Goal: Transaction & Acquisition: Purchase product/service

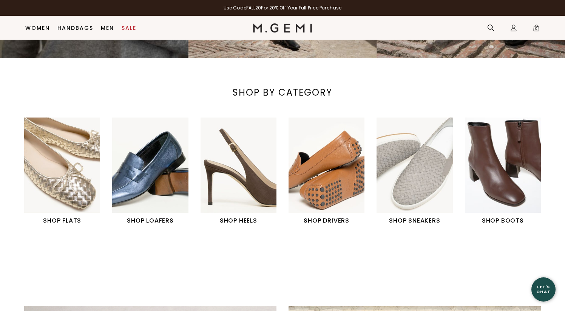
scroll to position [217, 0]
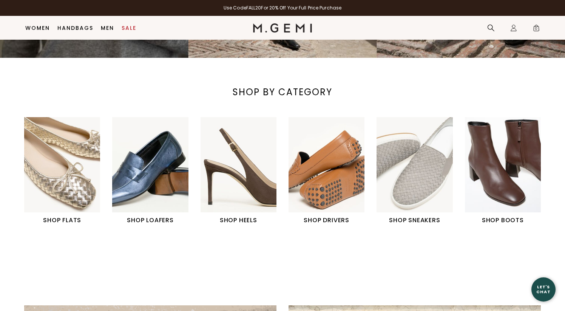
click at [88, 177] on img "1 / 6" at bounding box center [62, 164] width 76 height 95
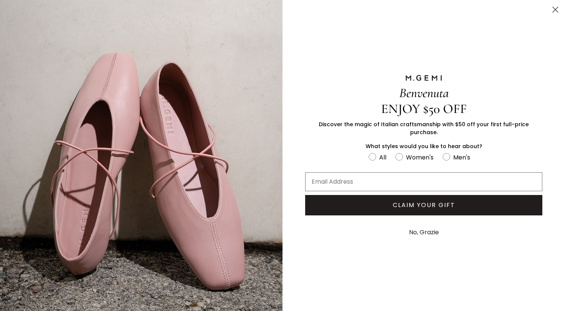
scroll to position [111, 0]
click at [554, 10] on icon "Close dialog" at bounding box center [555, 9] width 5 height 5
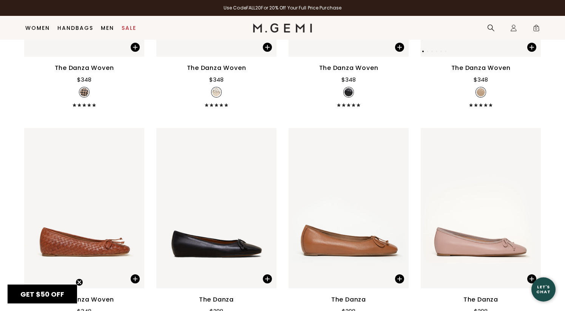
scroll to position [1085, 0]
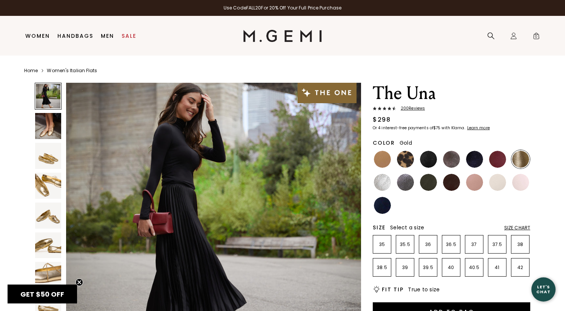
scroll to position [6, 0]
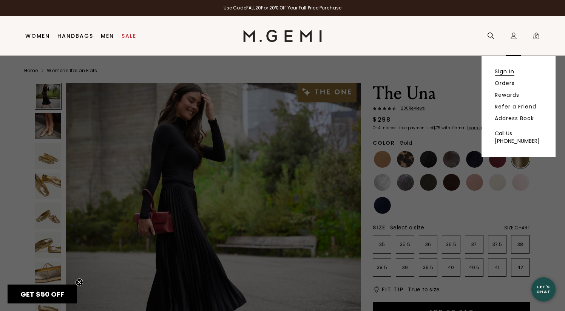
click at [504, 71] on link "Sign In" at bounding box center [504, 71] width 20 height 7
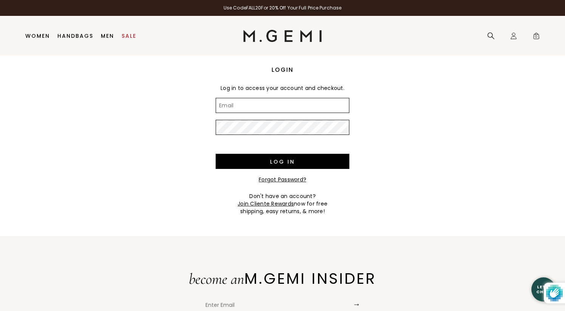
type input "[PERSON_NAME][EMAIL_ADDRESS][DOMAIN_NAME]"
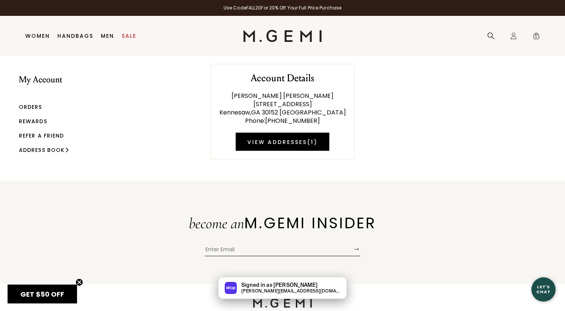
click at [40, 107] on link "Orders" at bounding box center [30, 107] width 23 height 8
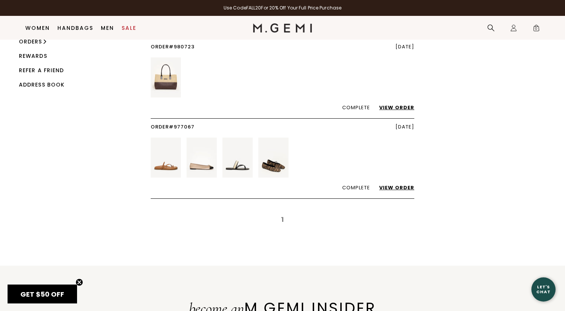
scroll to position [54, 0]
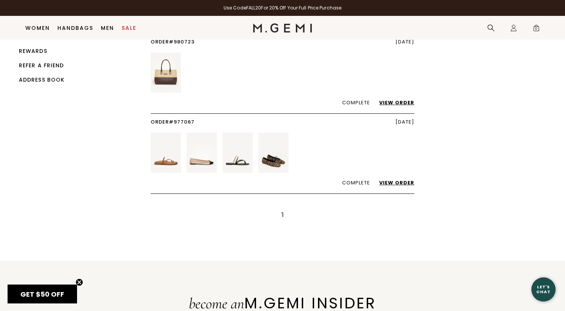
click at [406, 179] on link "View Order" at bounding box center [392, 182] width 43 height 7
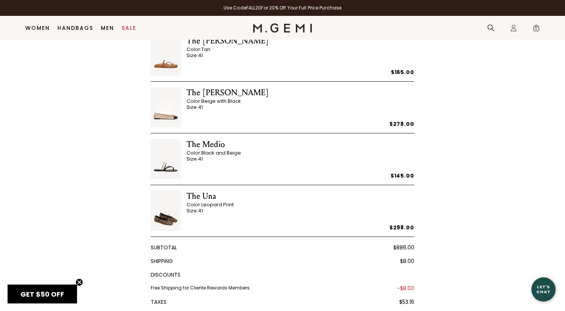
scroll to position [140, 0]
click at [201, 192] on div "The Una" at bounding box center [209, 195] width 47 height 11
click at [171, 217] on img at bounding box center [166, 210] width 30 height 40
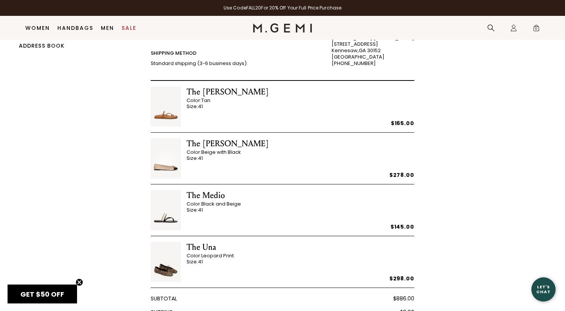
scroll to position [87, 0]
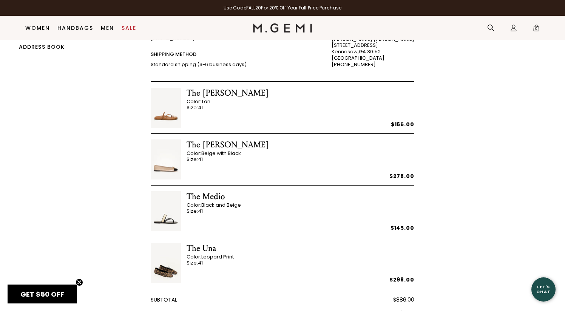
click at [169, 268] on img at bounding box center [166, 263] width 30 height 40
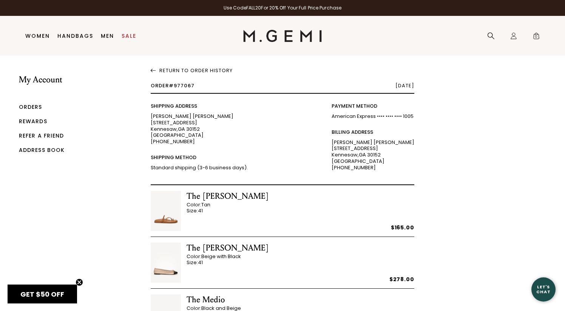
scroll to position [0, 0]
click at [210, 69] on link "Return To Order History" at bounding box center [282, 69] width 263 height 9
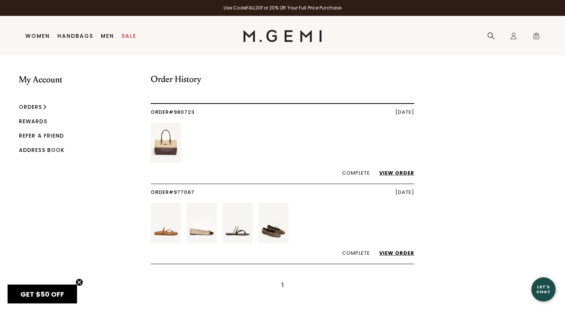
click at [277, 231] on img at bounding box center [273, 223] width 30 height 40
click at [385, 253] on link "View Order" at bounding box center [392, 252] width 43 height 7
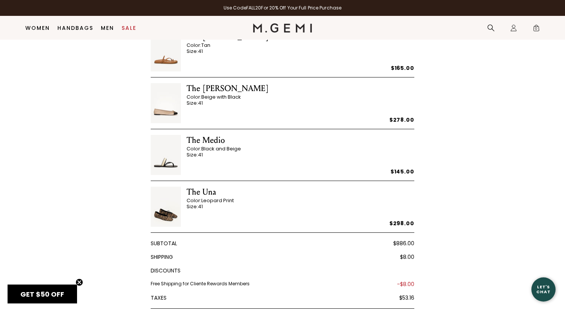
scroll to position [147, 0]
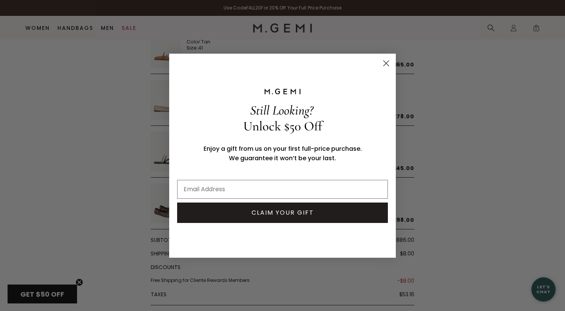
click at [391, 63] on circle "Close dialog" at bounding box center [386, 63] width 12 height 12
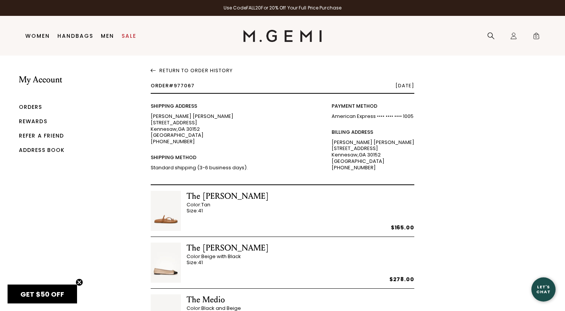
scroll to position [0, 0]
click at [487, 37] on icon at bounding box center [491, 36] width 8 height 8
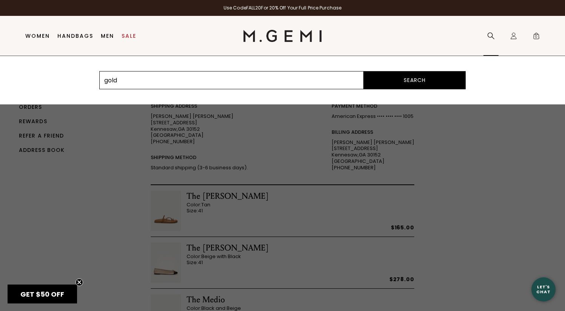
type input "gold"
click at [414, 80] on button "Search" at bounding box center [414, 80] width 102 height 18
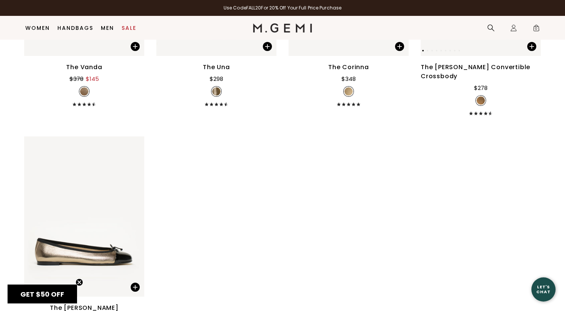
scroll to position [238, 0]
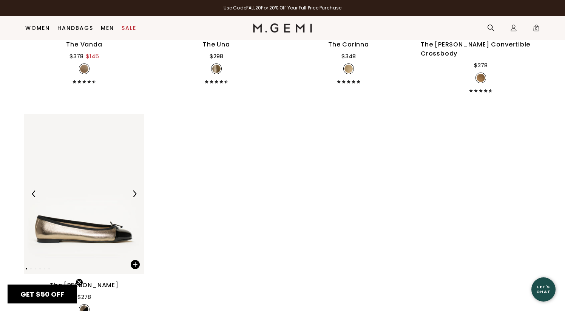
click at [110, 200] on div at bounding box center [84, 194] width 120 height 12
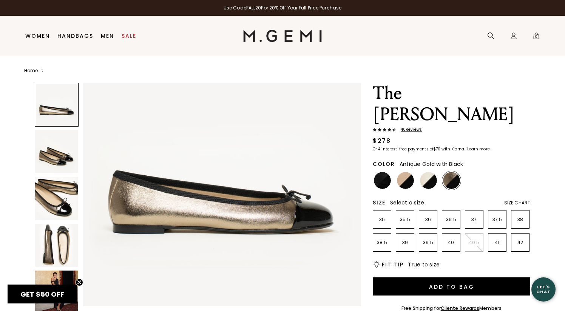
click at [58, 202] on img at bounding box center [56, 198] width 43 height 43
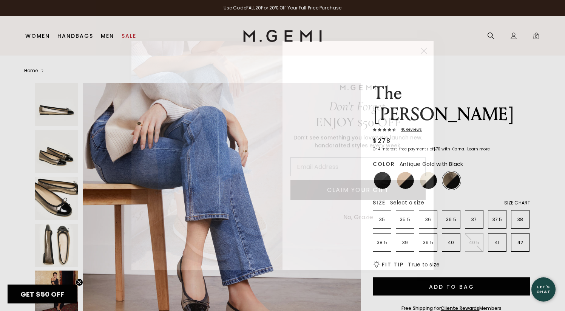
click at [423, 51] on circle "Close dialog" at bounding box center [423, 51] width 12 height 12
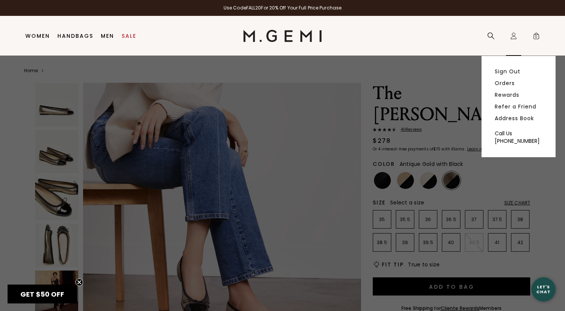
click at [514, 36] on icon at bounding box center [513, 37] width 5 height 3
click at [500, 84] on link "Orders" at bounding box center [504, 83] width 20 height 7
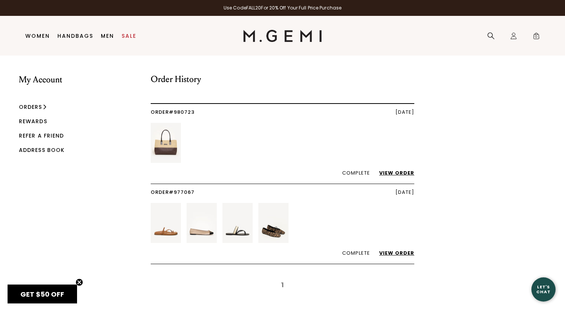
click at [397, 253] on link "View Order" at bounding box center [392, 252] width 43 height 7
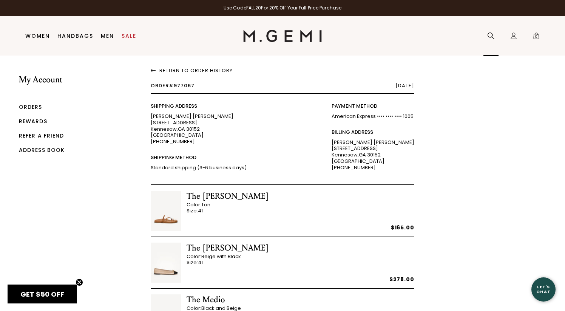
click at [487, 38] on icon at bounding box center [491, 36] width 8 height 8
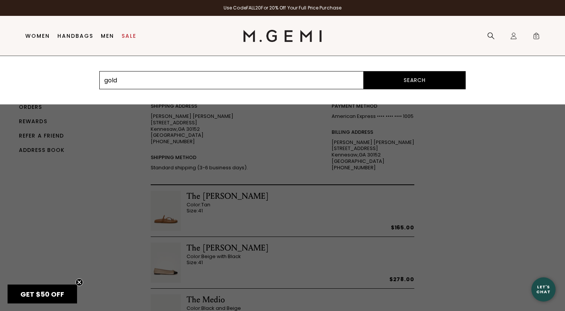
type input "gold"
click at [414, 80] on button "Search" at bounding box center [414, 80] width 102 height 18
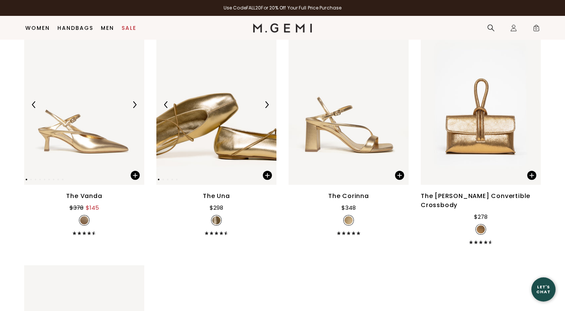
click at [196, 145] on img at bounding box center [216, 105] width 120 height 160
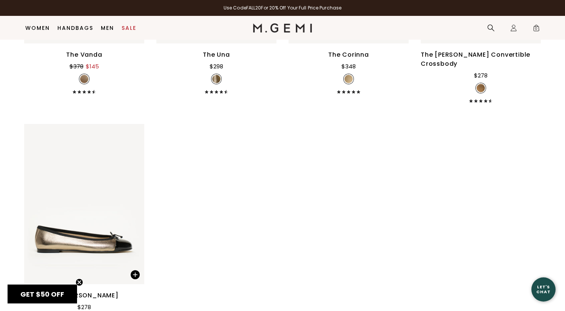
scroll to position [230, 0]
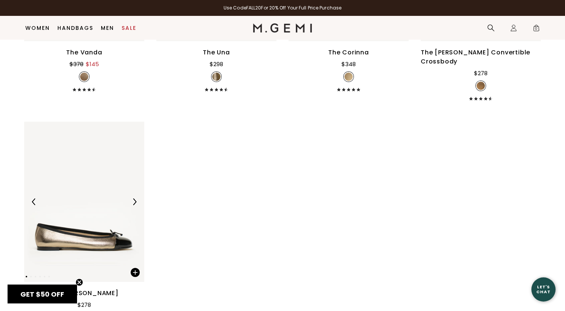
click at [117, 203] on div at bounding box center [84, 202] width 120 height 12
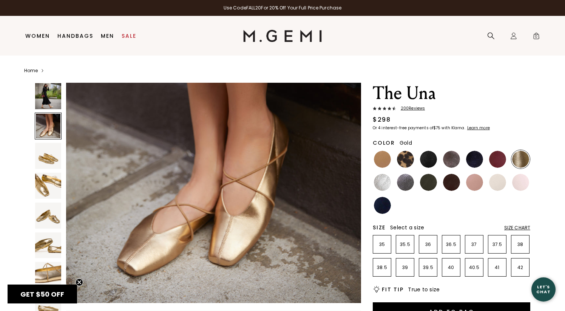
scroll to position [377, 0]
click at [497, 268] on p "41" at bounding box center [497, 267] width 18 height 6
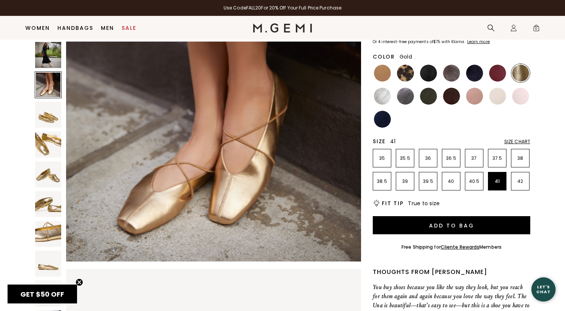
scroll to position [71, 0]
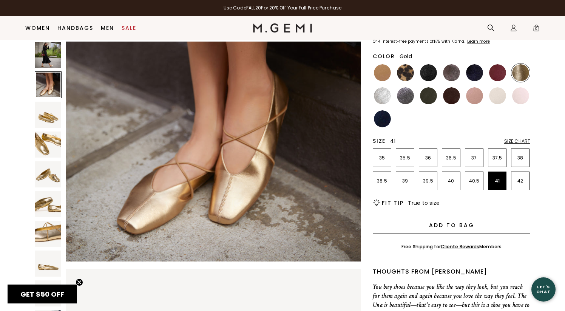
click at [476, 226] on button "Add to Bag" at bounding box center [451, 225] width 157 height 18
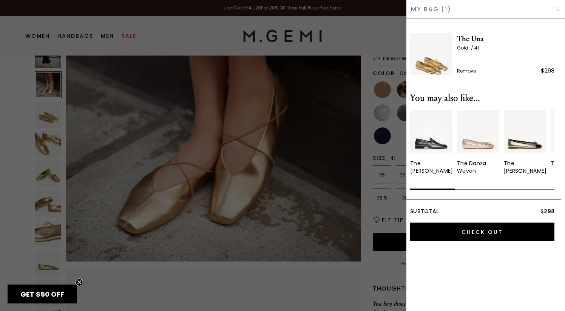
scroll to position [0, 0]
click at [315, 277] on div at bounding box center [282, 155] width 565 height 311
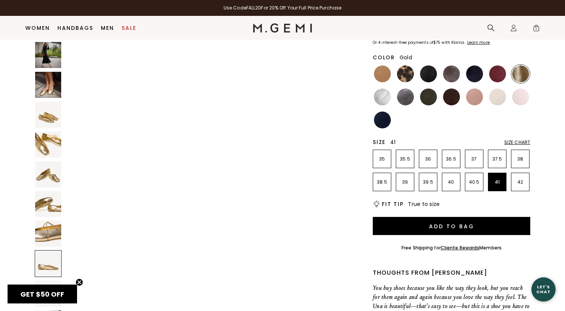
scroll to position [2125, 0]
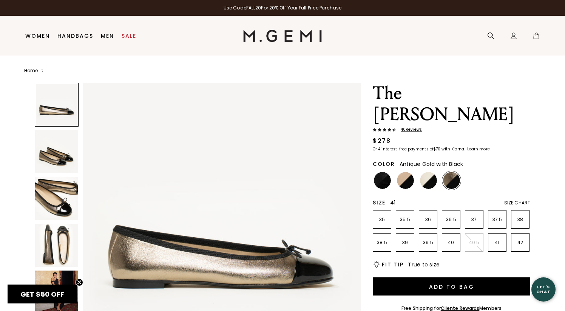
click at [495, 239] on p "41" at bounding box center [497, 242] width 18 height 6
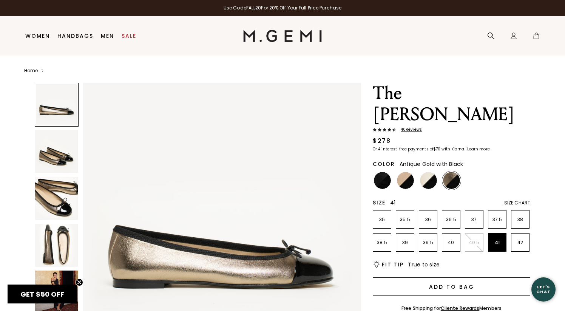
click at [458, 277] on button "Add to Bag" at bounding box center [451, 286] width 157 height 18
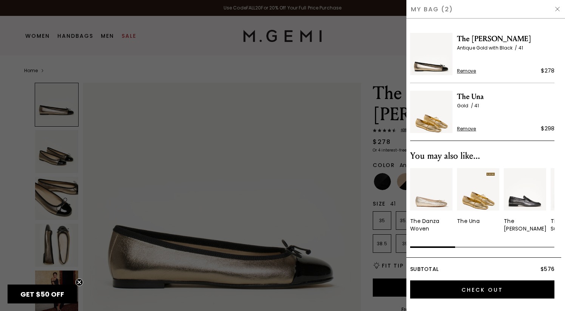
click at [83, 37] on div at bounding box center [282, 155] width 565 height 311
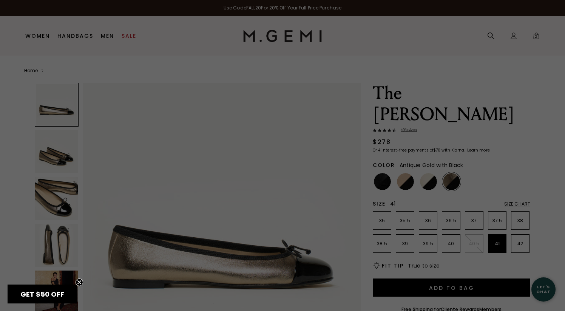
click at [83, 37] on div "Use Code FALL20 For 20% Off Your Full Price Purchase Icons/20x20/hamburger@2x W…" at bounding box center [282, 155] width 565 height 311
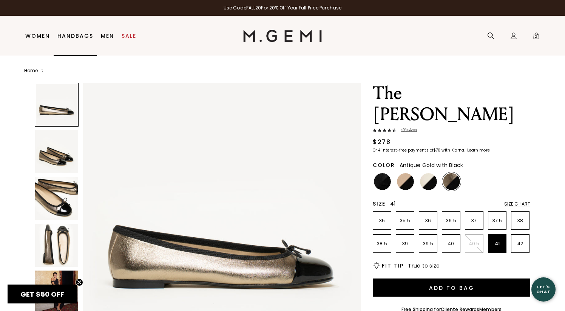
click at [83, 35] on link "Handbags" at bounding box center [75, 36] width 36 height 6
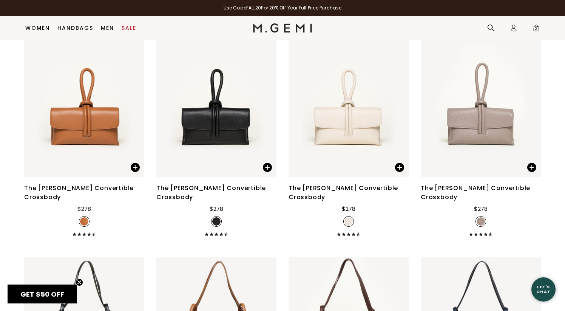
scroll to position [1752, 0]
